Goal: Task Accomplishment & Management: Use online tool/utility

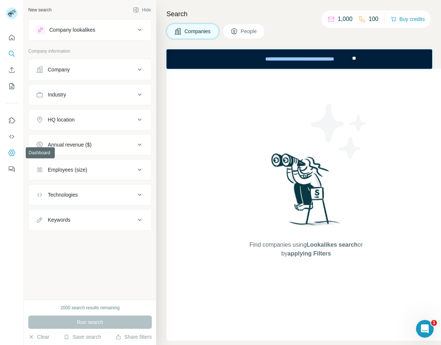
click at [16, 151] on button "Dashboard" at bounding box center [12, 152] width 12 height 13
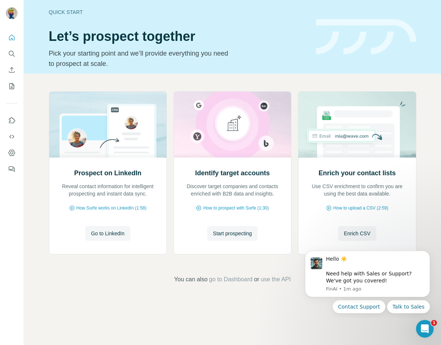
click at [317, 322] on div "Quick start Let’s prospect together Pick your starting point and we’ll provide …" at bounding box center [232, 172] width 417 height 345
click at [8, 38] on icon "Quick start" at bounding box center [11, 37] width 7 height 7
click at [13, 122] on icon "Use Surfe on LinkedIn" at bounding box center [11, 120] width 7 height 7
click at [298, 280] on body "Hello ☀️ ​ Need help with Sales or Support? We've got you covered! FinAI • Just…" at bounding box center [367, 281] width 141 height 68
click at [10, 119] on icon "Use Surfe on LinkedIn" at bounding box center [11, 120] width 7 height 7
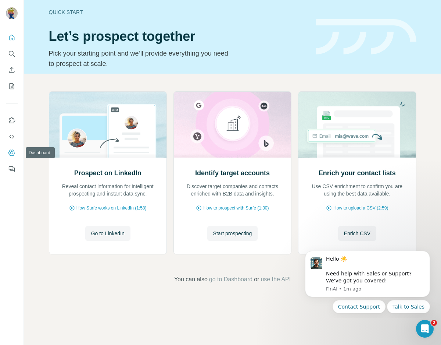
click at [10, 148] on button "Dashboard" at bounding box center [12, 152] width 12 height 13
click at [12, 118] on icon "Use Surfe on LinkedIn" at bounding box center [11, 120] width 7 height 7
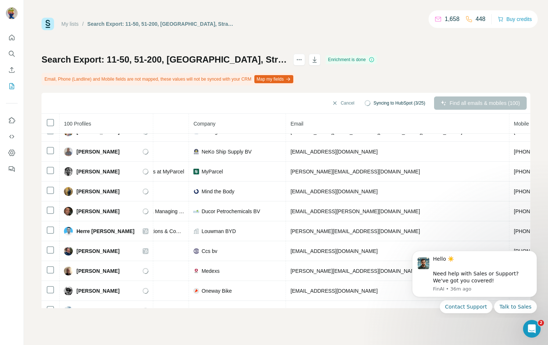
scroll to position [0, 148]
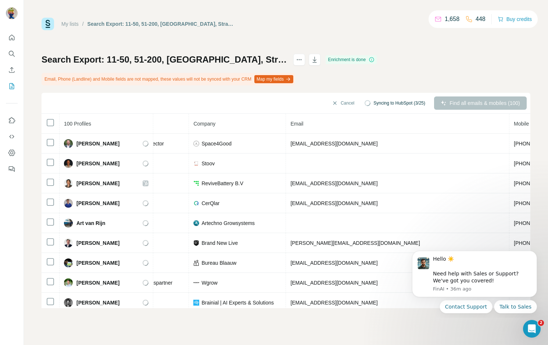
click at [46, 122] on th at bounding box center [51, 124] width 18 height 20
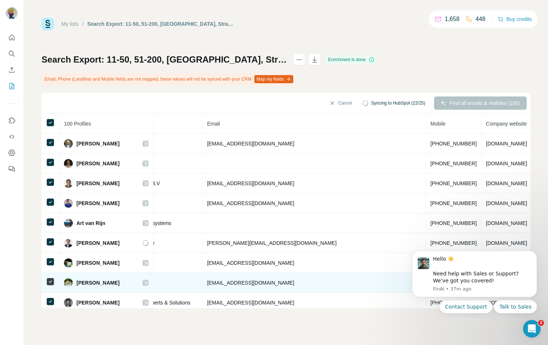
scroll to position [0, 232]
drag, startPoint x: 385, startPoint y: 320, endPoint x: 370, endPoint y: 289, distance: 34.0
click at [385, 320] on div "My lists / Search Export: 11-50, 51-200, [GEOGRAPHIC_DATA], Strategic, Experien…" at bounding box center [286, 172] width 524 height 345
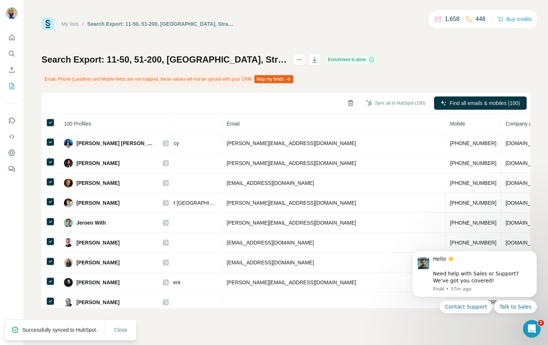
scroll to position [1617, 232]
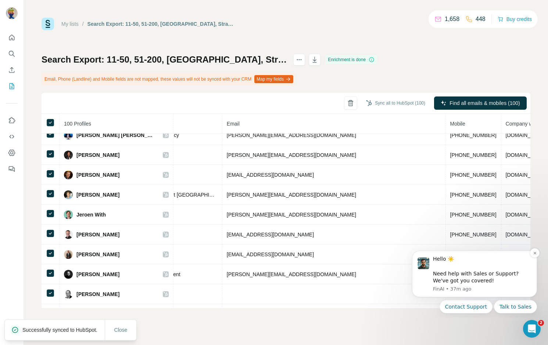
drag, startPoint x: 421, startPoint y: 317, endPoint x: 454, endPoint y: 290, distance: 42.9
click at [421, 317] on html "Hello ☀️ ​ Need help with Sales or Support? We've got you covered! [GEOGRAPHIC_…" at bounding box center [474, 281] width 147 height 74
click at [535, 254] on icon "Dismiss notification" at bounding box center [535, 253] width 4 height 4
